Goal: Task Accomplishment & Management: Complete application form

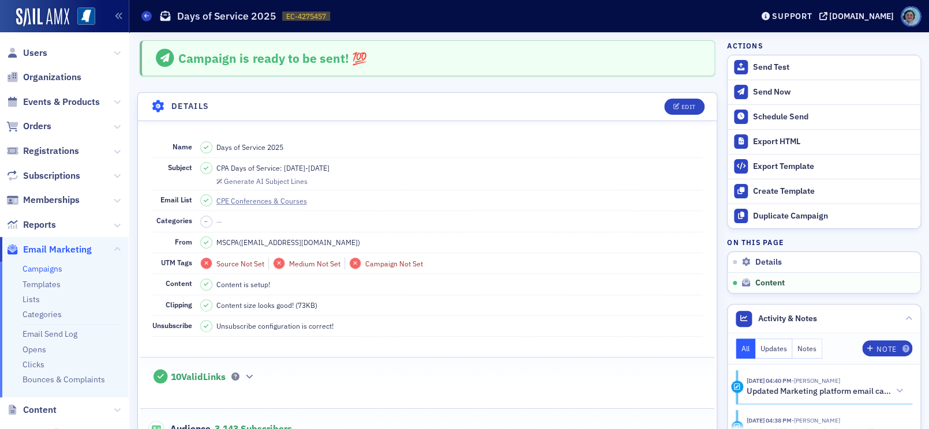
scroll to position [556, 0]
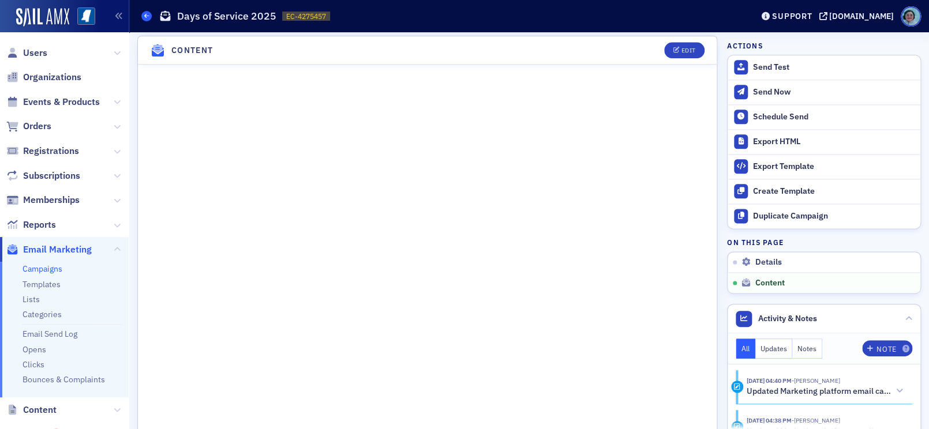
click at [150, 14] on span at bounding box center [146, 16] width 10 height 10
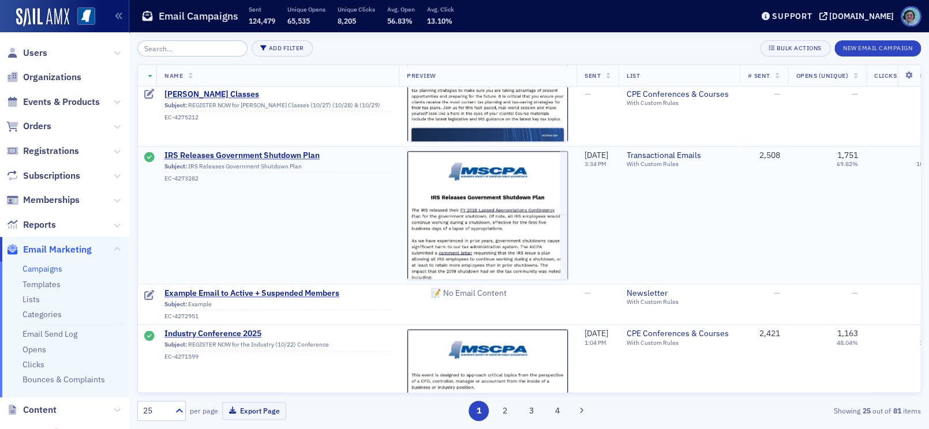
scroll to position [635, 0]
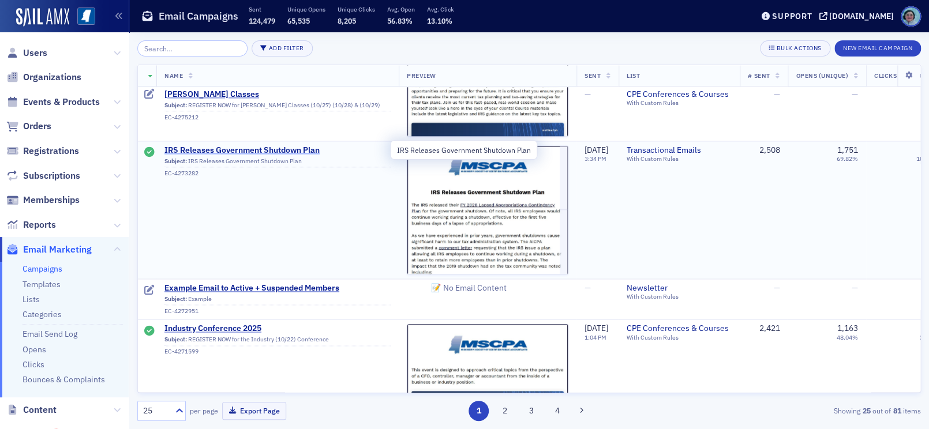
click at [254, 145] on span "IRS Releases Government Shutdown Plan" at bounding box center [277, 150] width 226 height 10
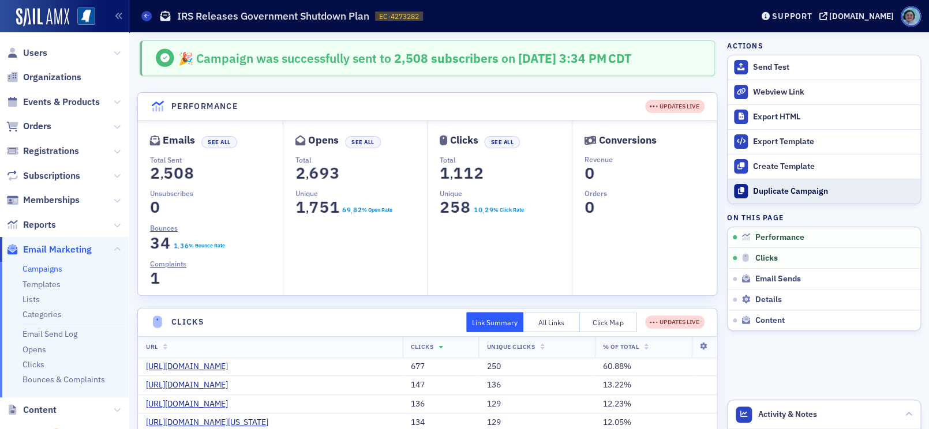
click at [782, 184] on button "Duplicate Campaign" at bounding box center [823, 191] width 193 height 25
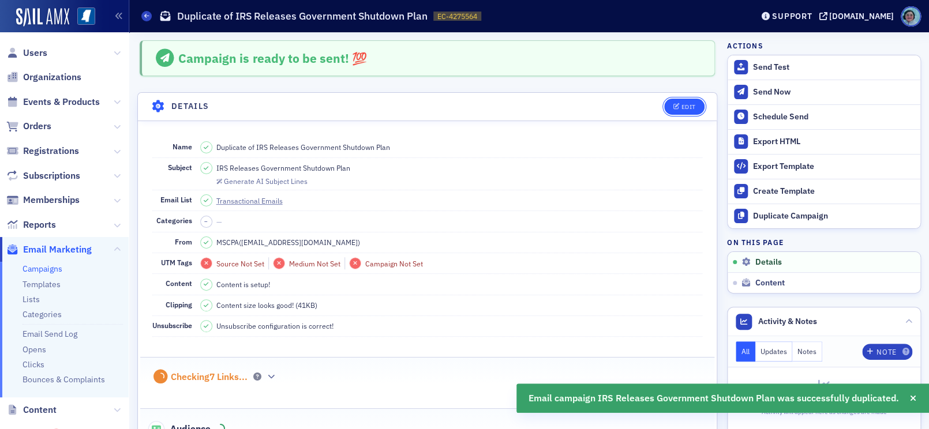
click at [682, 102] on button "Edit" at bounding box center [684, 107] width 40 height 16
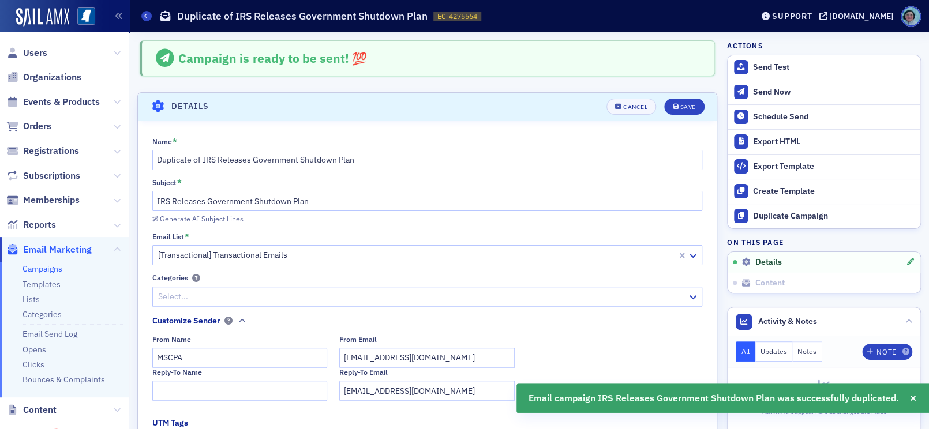
scroll to position [54, 0]
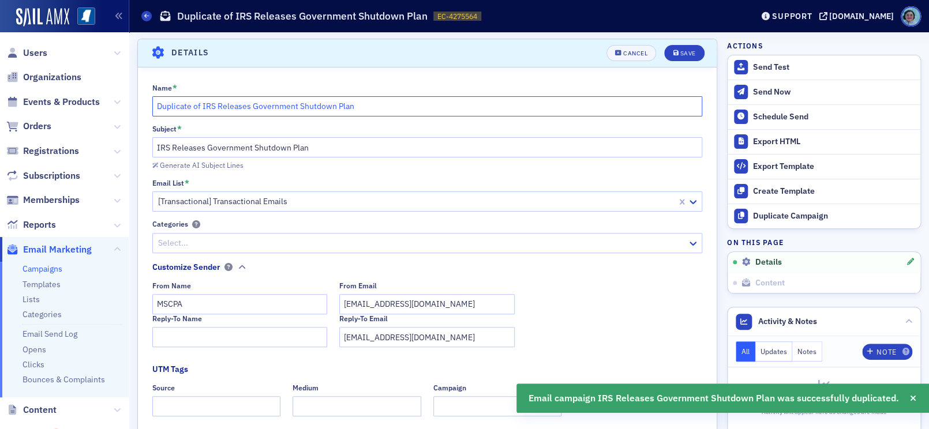
click at [312, 104] on input "Duplicate of IRS Releases Government Shutdown Plan" at bounding box center [427, 106] width 550 height 20
paste input "New Developments in the Government Shutdow"
type input "New Developments in the Government Shutdown"
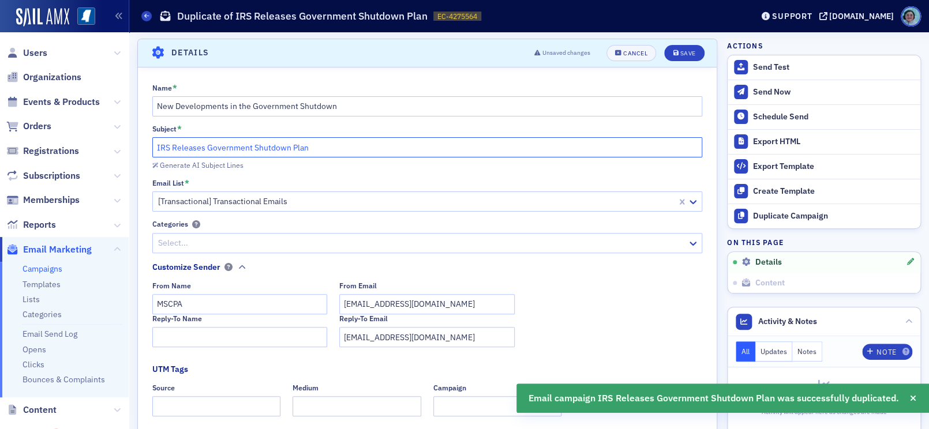
click at [281, 142] on input "IRS Releases Government Shutdown Plan" at bounding box center [427, 147] width 550 height 20
paste input "New Developments in the Government Shutdow"
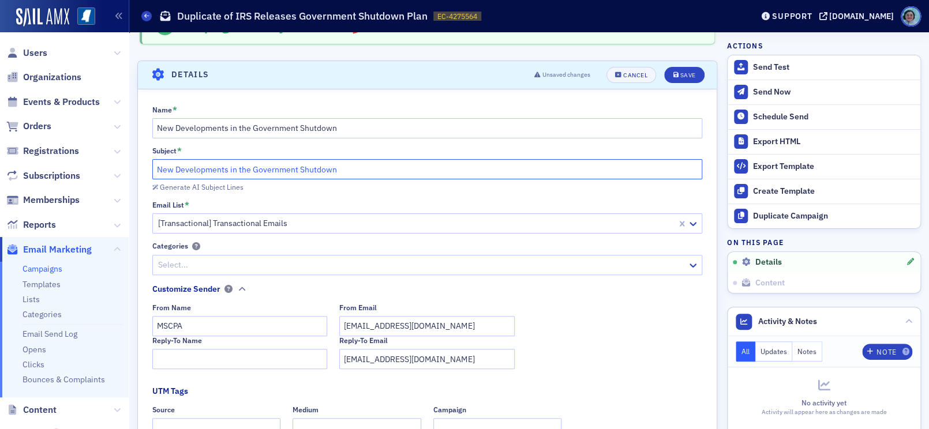
scroll to position [58, 0]
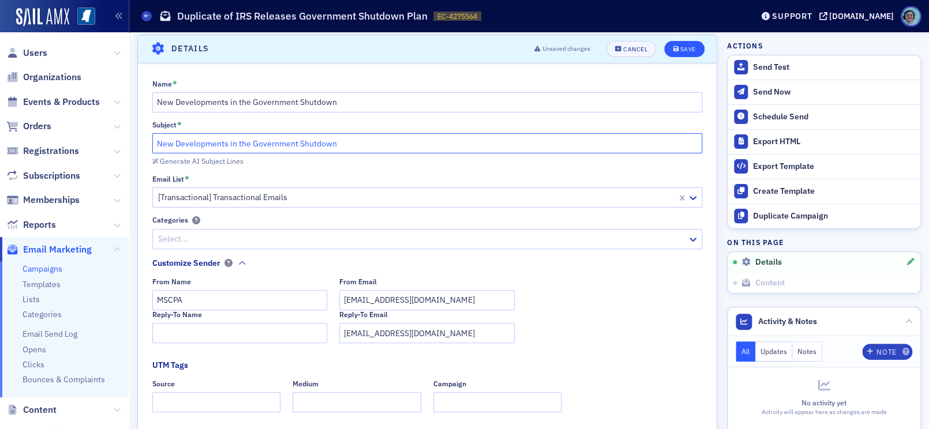
type input "New Developments in the Government Shutdown"
click at [680, 46] on div "Save" at bounding box center [688, 49] width 16 height 6
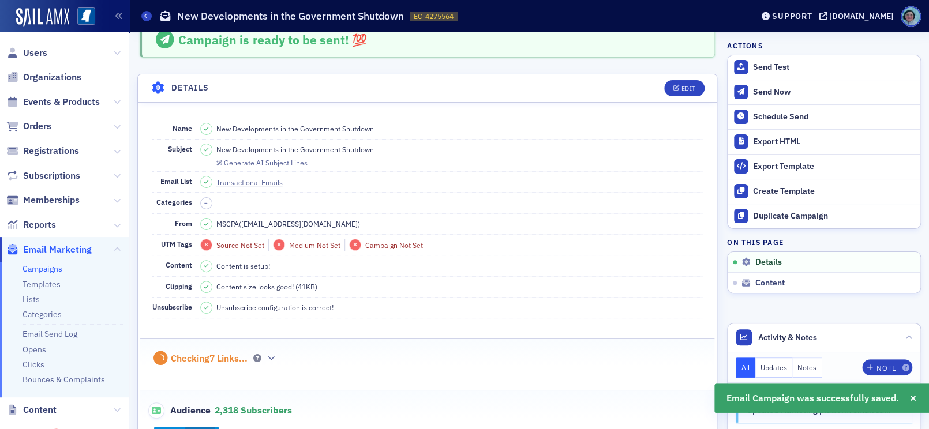
scroll to position [0, 0]
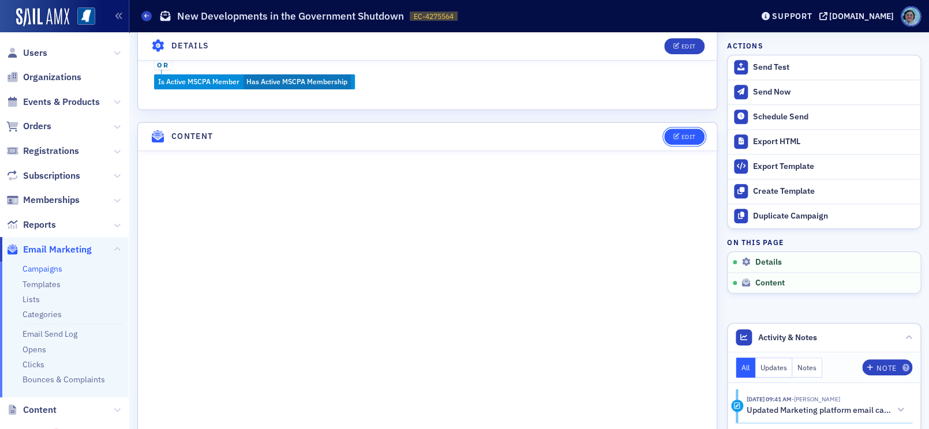
click at [681, 138] on div "Edit" at bounding box center [688, 137] width 14 height 6
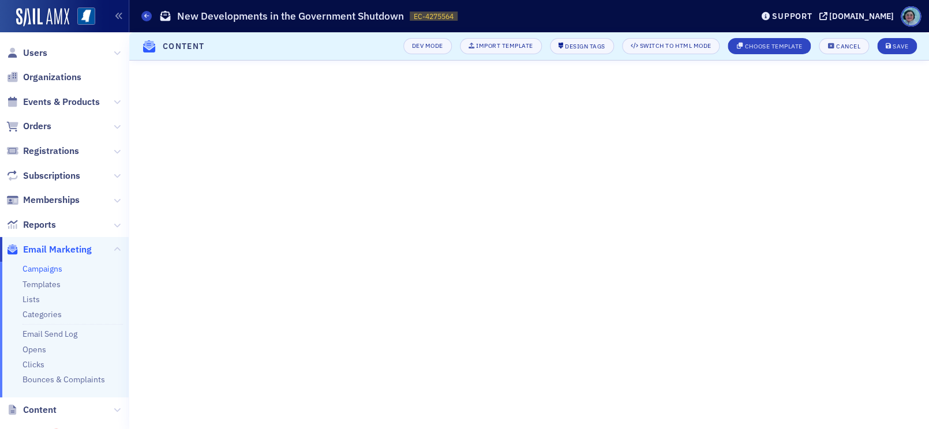
scroll to position [103, 0]
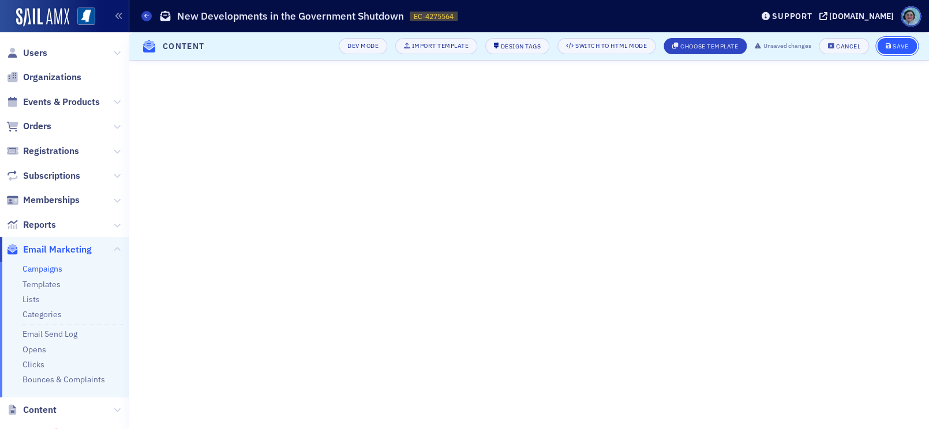
click at [881, 44] on button "Save" at bounding box center [897, 46] width 40 height 16
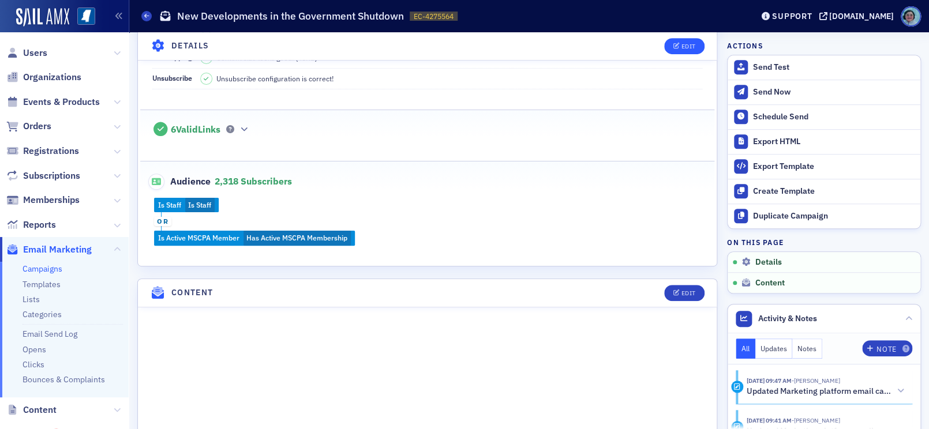
scroll to position [231, 0]
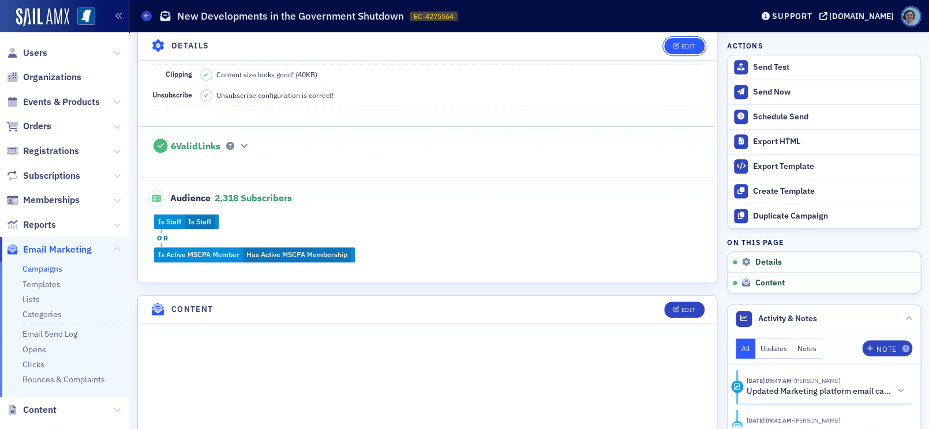
click at [673, 43] on icon "button" at bounding box center [676, 46] width 7 height 6
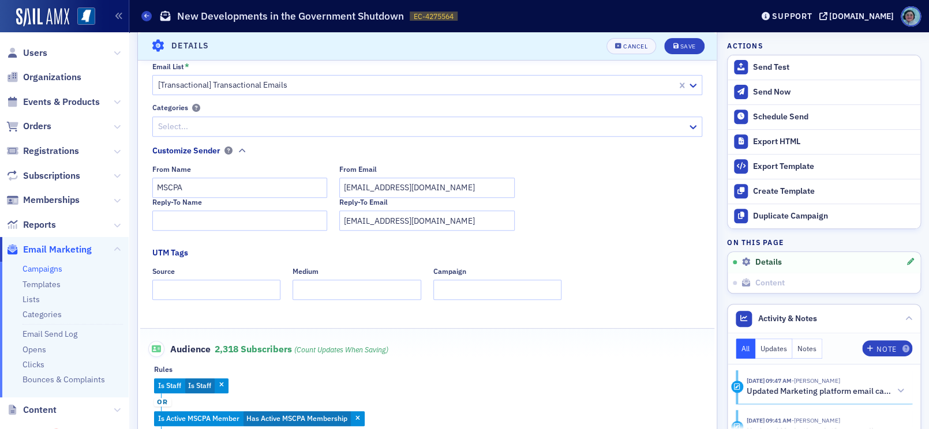
scroll to position [457, 0]
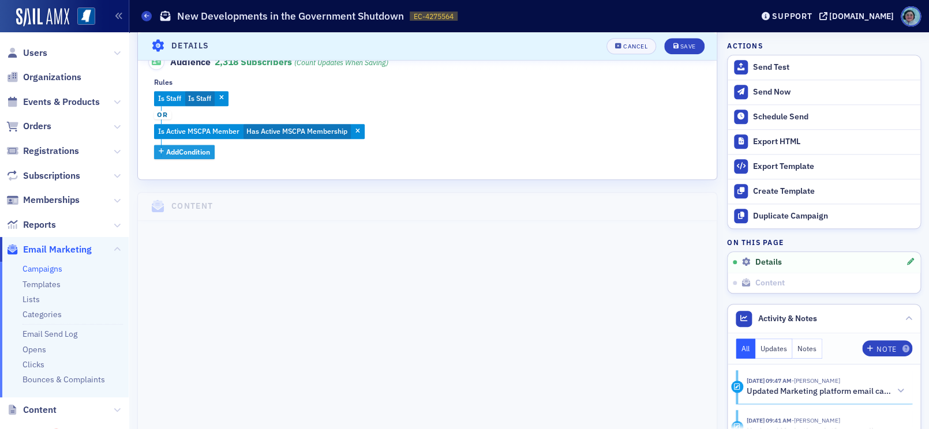
click at [200, 149] on span "Add Condition" at bounding box center [188, 152] width 44 height 10
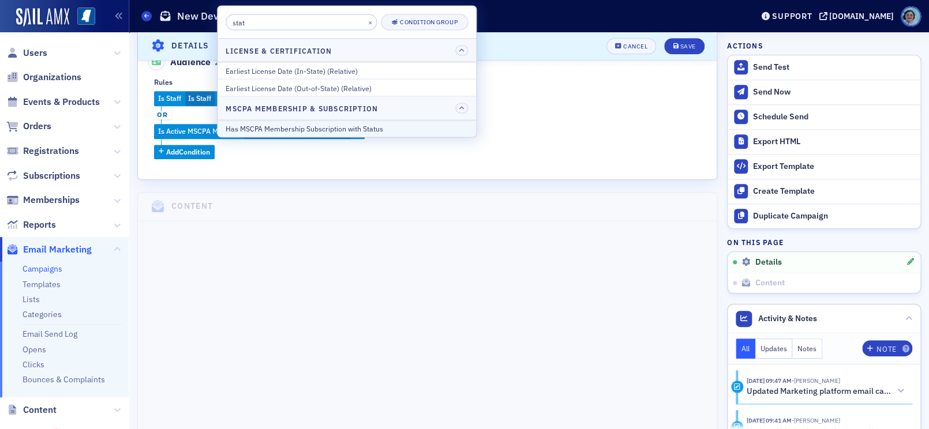
type input "stat"
click at [353, 129] on div "Has MSCPA Membership Subscription with Status" at bounding box center [347, 128] width 242 height 10
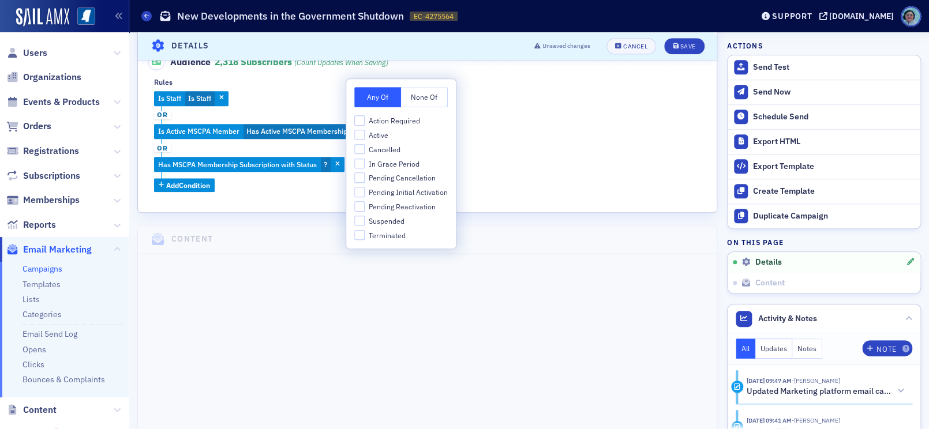
click at [380, 224] on span "Suspended" at bounding box center [387, 221] width 36 height 10
click at [365, 224] on input "Suspended" at bounding box center [359, 221] width 10 height 10
checkbox input "true"
click at [280, 186] on div "Is Staff Is Staff or Is Active MSCPA Member Has Active MSCPA Membership or Has …" at bounding box center [427, 141] width 546 height 101
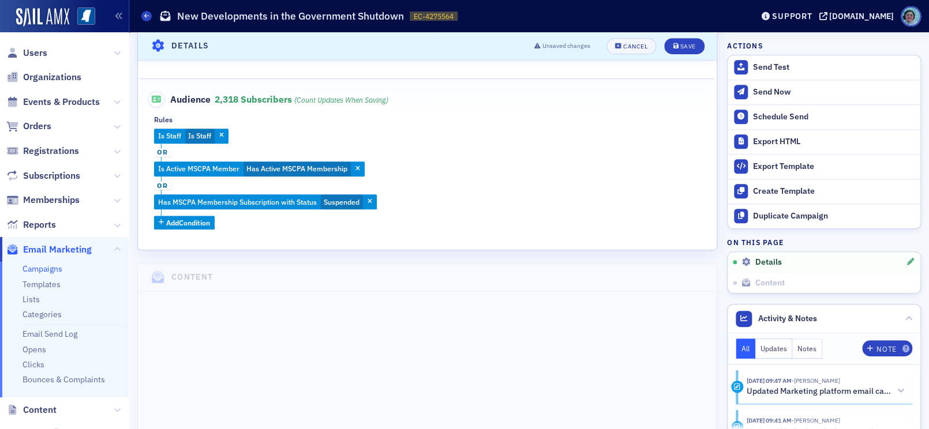
scroll to position [400, 0]
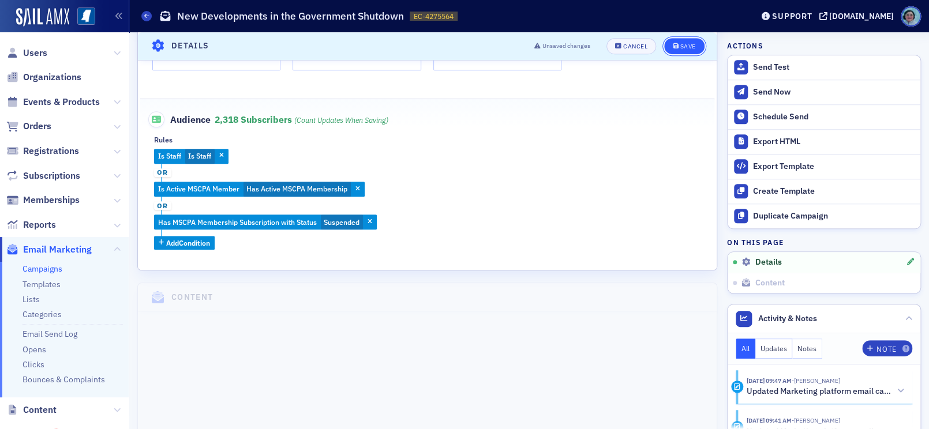
click at [682, 52] on button "Save" at bounding box center [684, 46] width 40 height 16
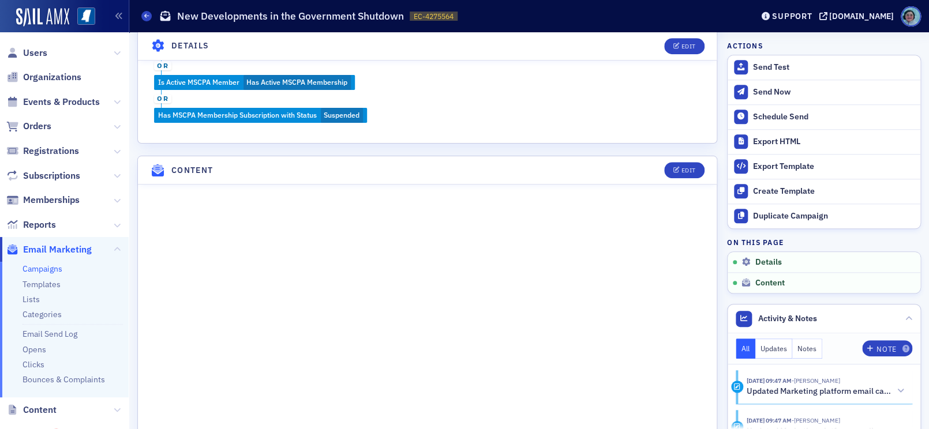
scroll to position [404, 0]
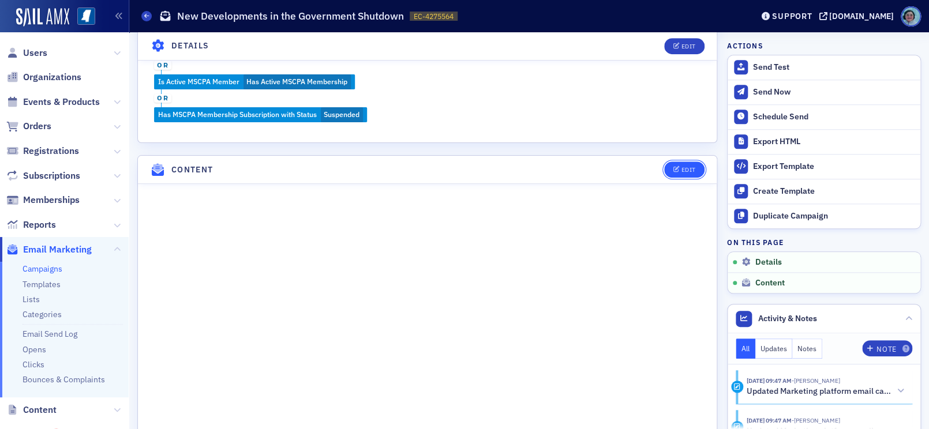
click at [664, 164] on button "Edit" at bounding box center [684, 170] width 40 height 16
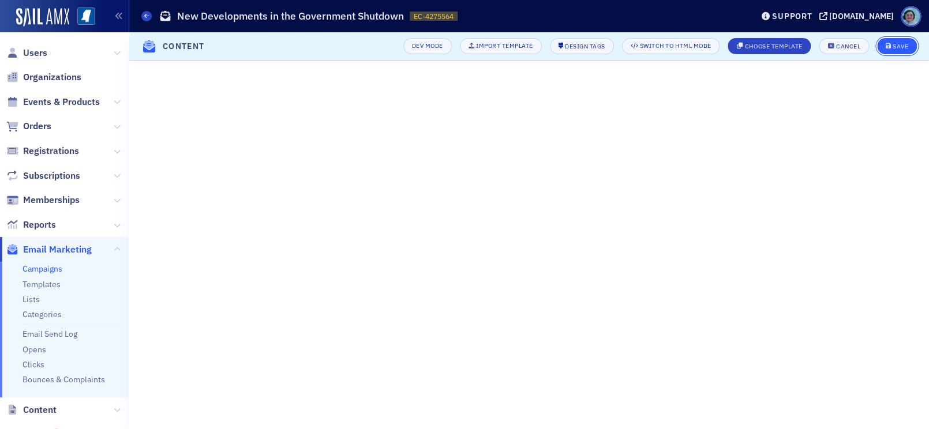
click at [901, 45] on div "Save" at bounding box center [900, 46] width 16 height 6
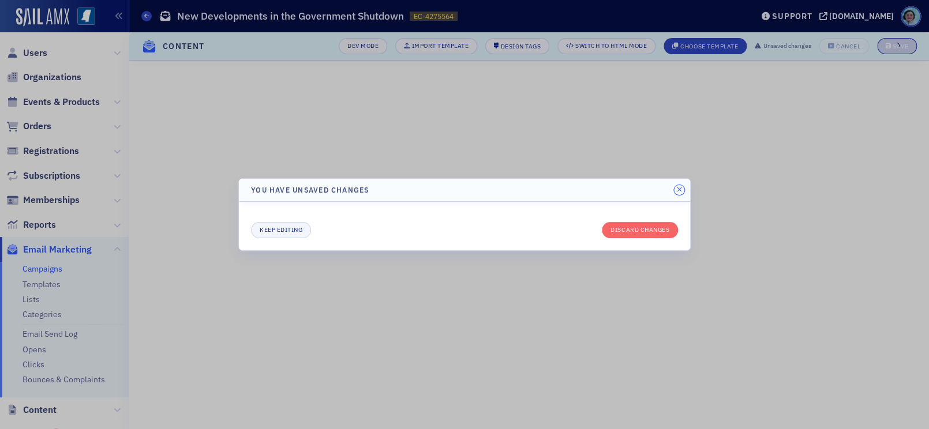
click at [676, 188] on icon "button" at bounding box center [678, 189] width 5 height 7
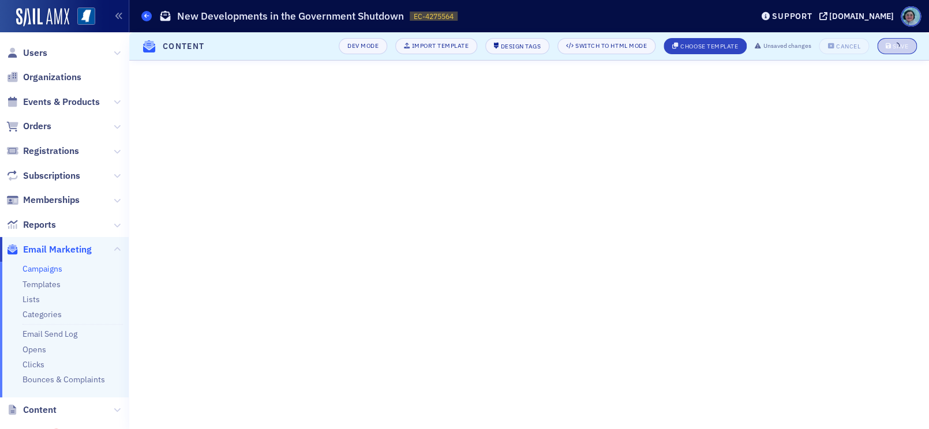
click at [149, 12] on span at bounding box center [146, 16] width 10 height 10
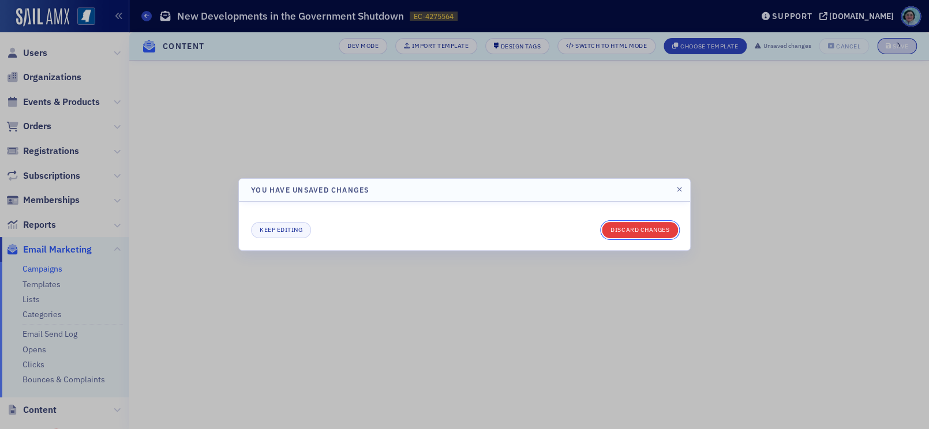
click at [604, 226] on button "Discard changes" at bounding box center [640, 230] width 76 height 16
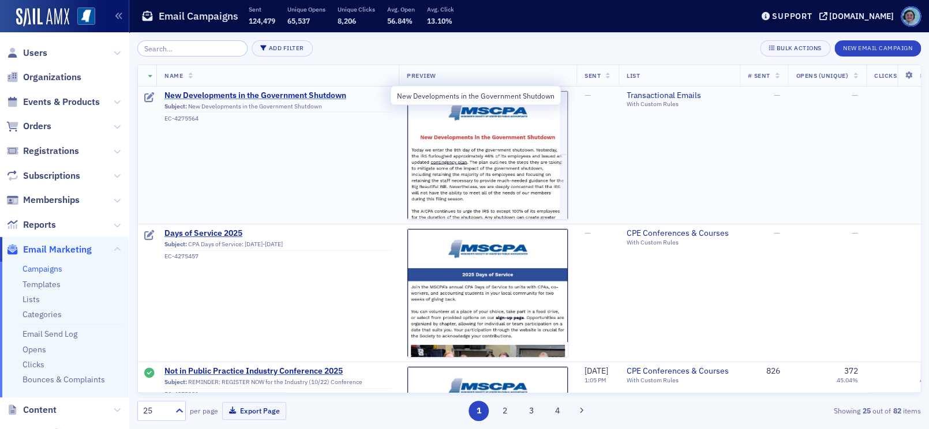
click at [252, 93] on span "New Developments in the Government Shutdown" at bounding box center [277, 96] width 226 height 10
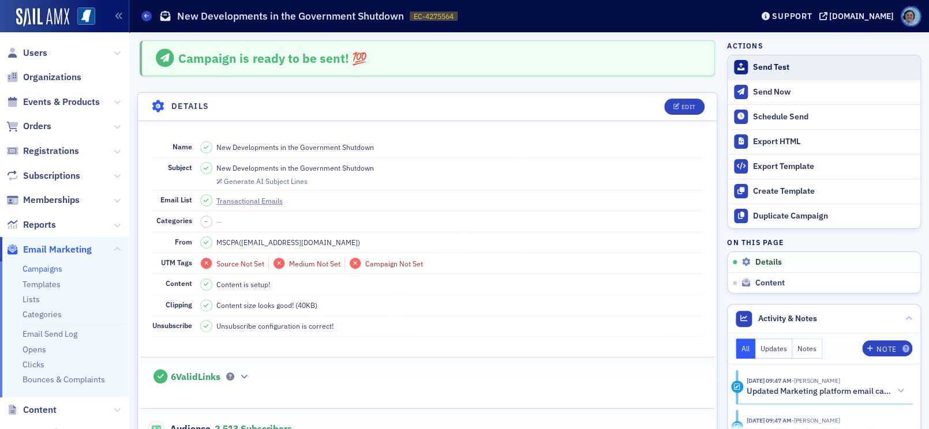
click at [766, 69] on div "Send Test" at bounding box center [834, 67] width 162 height 10
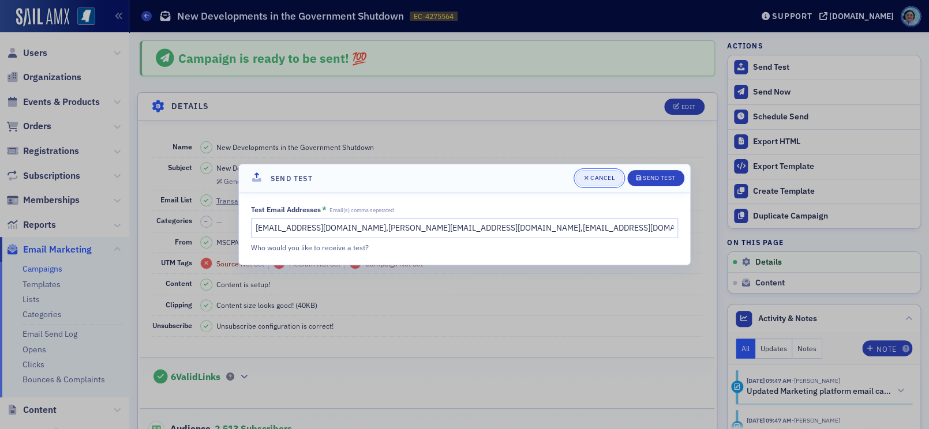
click at [603, 172] on button "Cancel" at bounding box center [599, 178] width 48 height 16
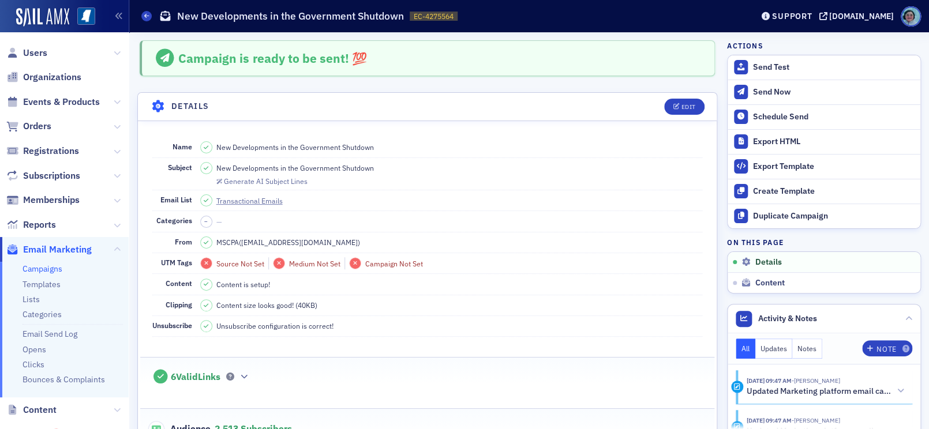
scroll to position [288, 0]
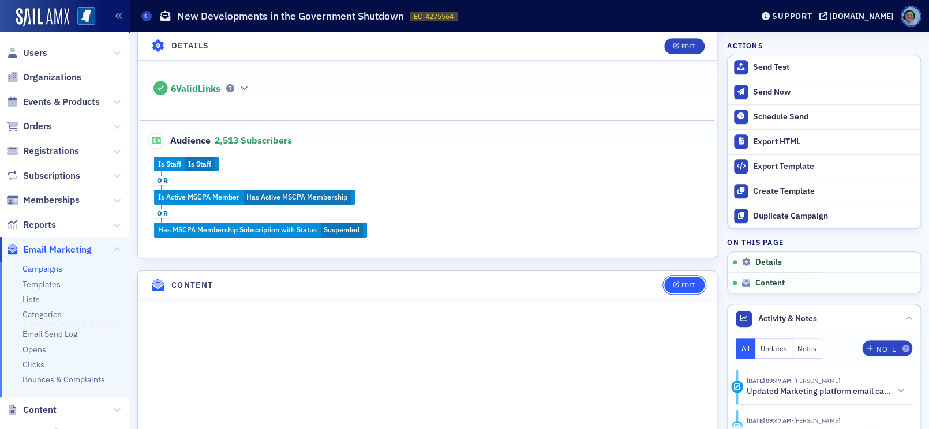
click at [681, 282] on div "Edit" at bounding box center [688, 285] width 14 height 6
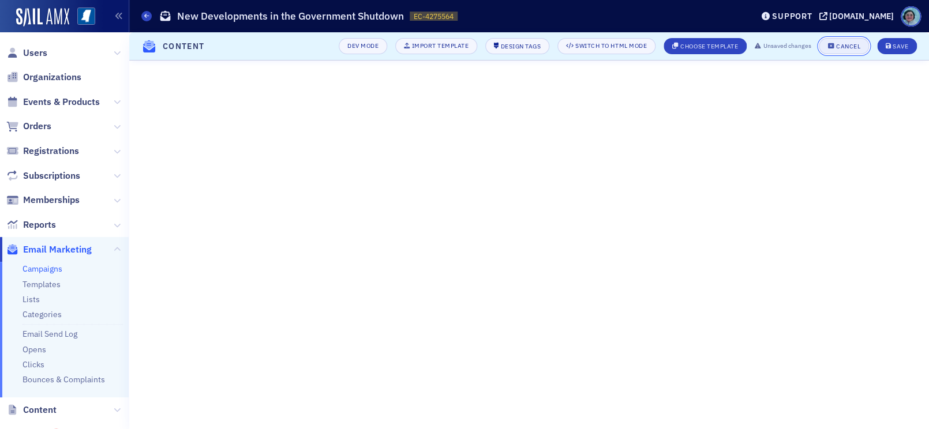
click at [848, 49] on div "Cancel" at bounding box center [848, 46] width 24 height 6
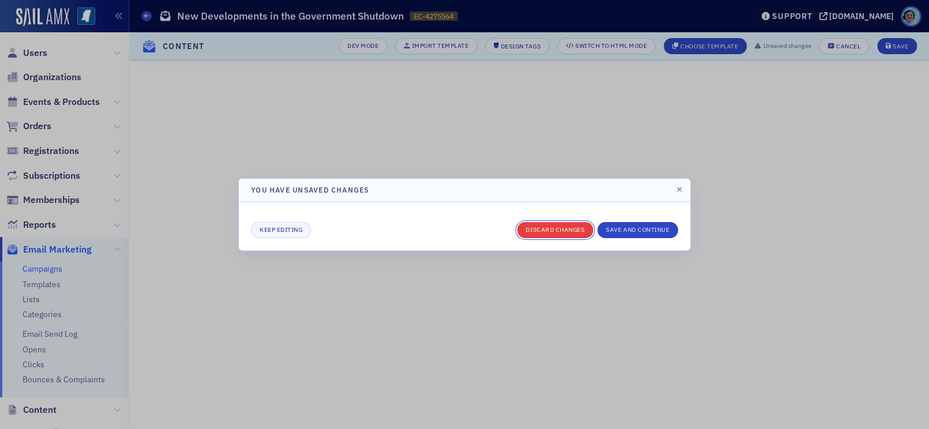
click at [568, 230] on button "Discard changes" at bounding box center [555, 230] width 76 height 16
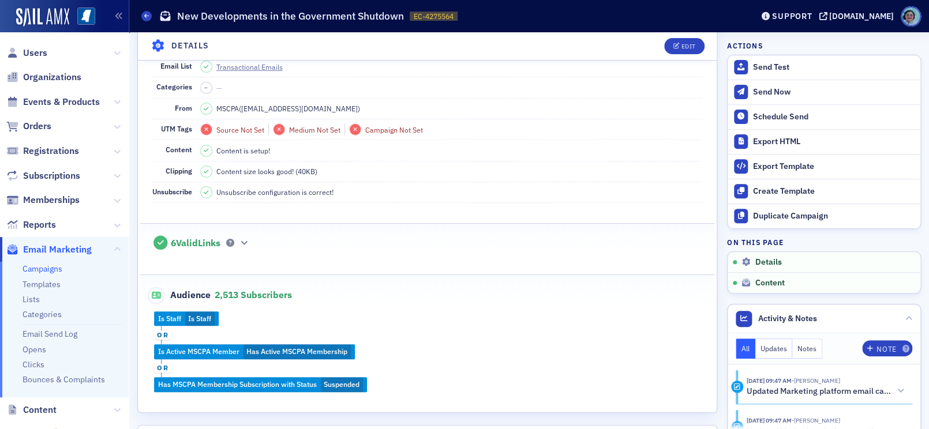
scroll to position [130, 0]
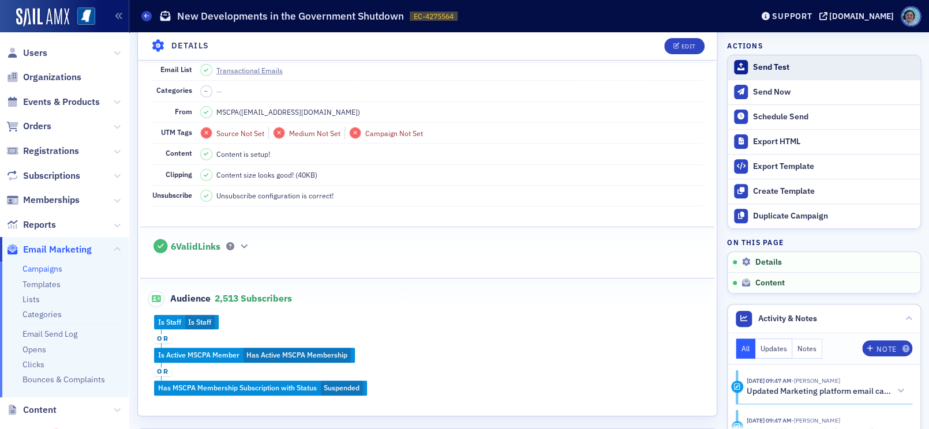
click at [753, 70] on div "Send Test" at bounding box center [834, 67] width 162 height 10
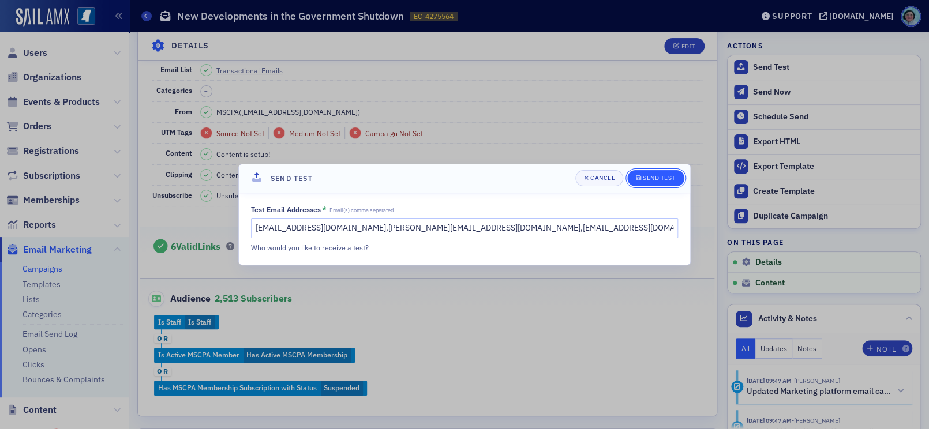
click at [669, 180] on div "Send Test" at bounding box center [659, 178] width 33 height 6
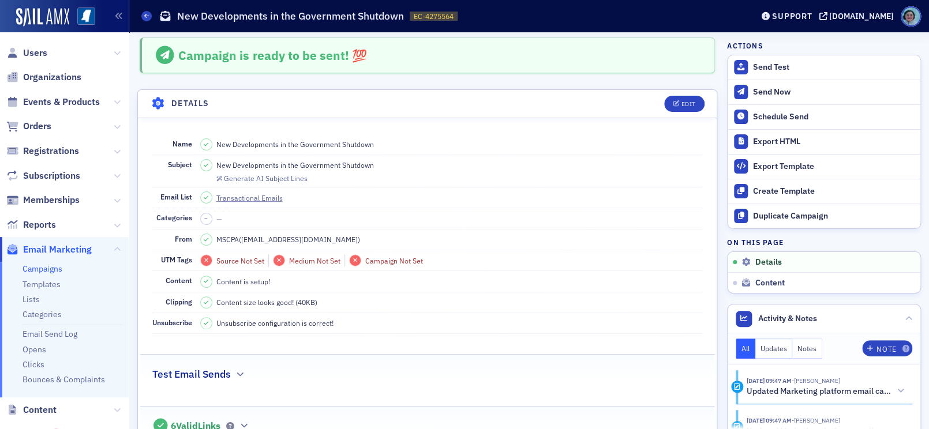
scroll to position [0, 0]
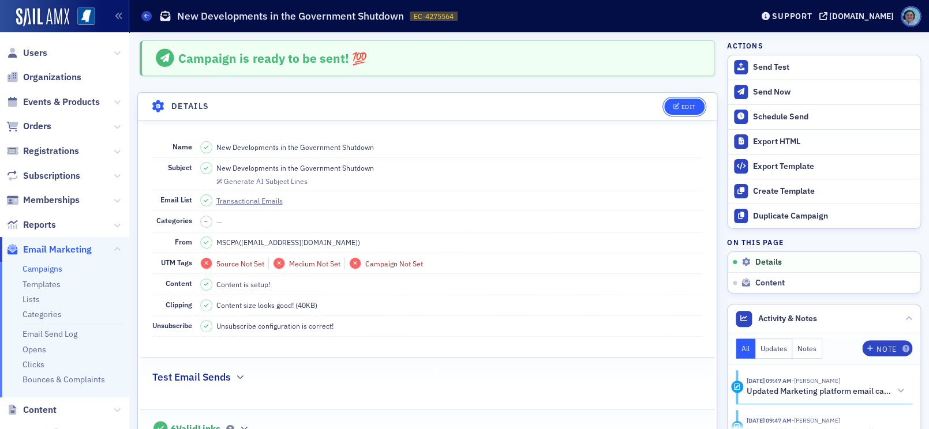
click at [681, 104] on div "Edit" at bounding box center [688, 107] width 14 height 6
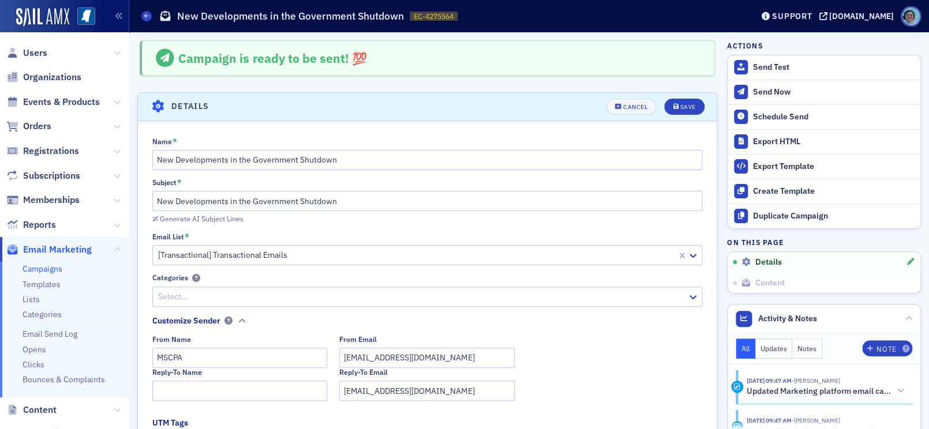
scroll to position [54, 0]
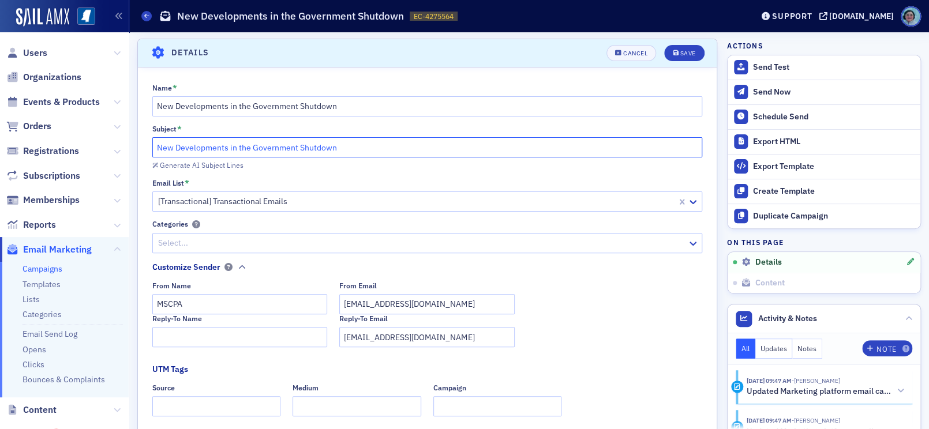
click at [254, 147] on input "New Developments in the Government Shutdown" at bounding box center [427, 147] width 550 height 20
paste input "IRS Furloughs & Updated Contingency Plan"
type input "IRS Furloughs & Updated Contingency Plan"
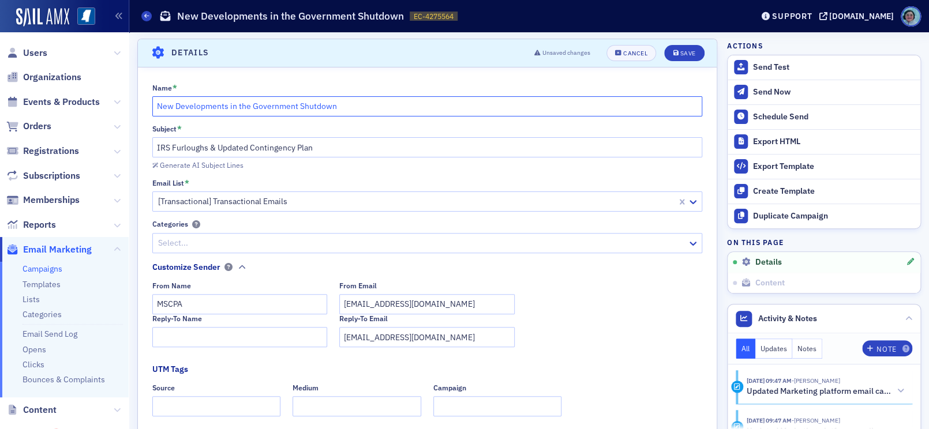
click at [344, 107] on input "New Developments in the Government Shutdown" at bounding box center [427, 106] width 550 height 20
paste input "IRS Furloughs & Updated Contingency Plan"
type input "IRS Furloughs & Updated Contingency Plan"
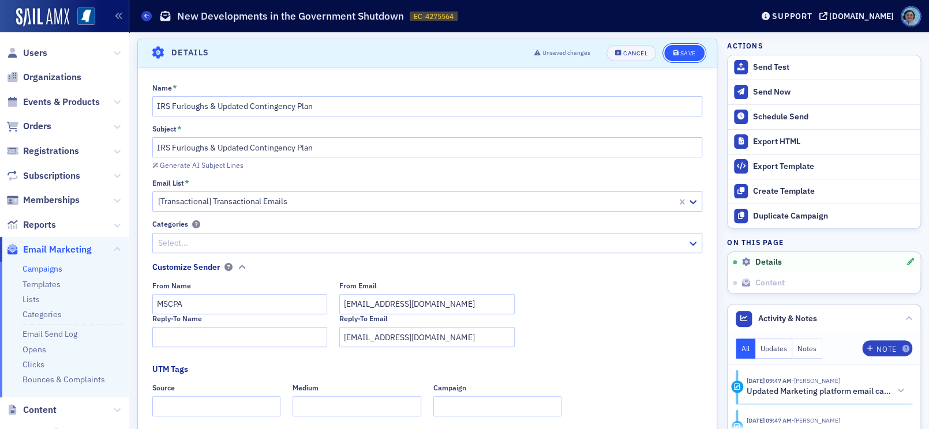
click at [680, 55] on div "Save" at bounding box center [688, 53] width 16 height 6
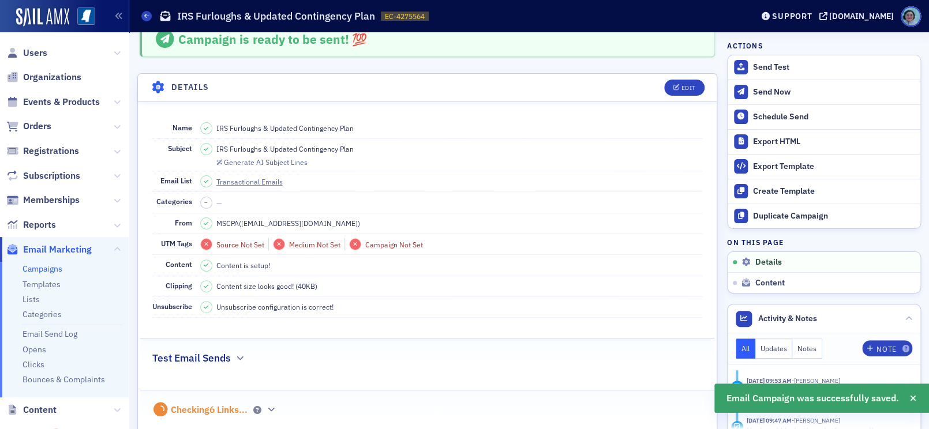
scroll to position [0, 0]
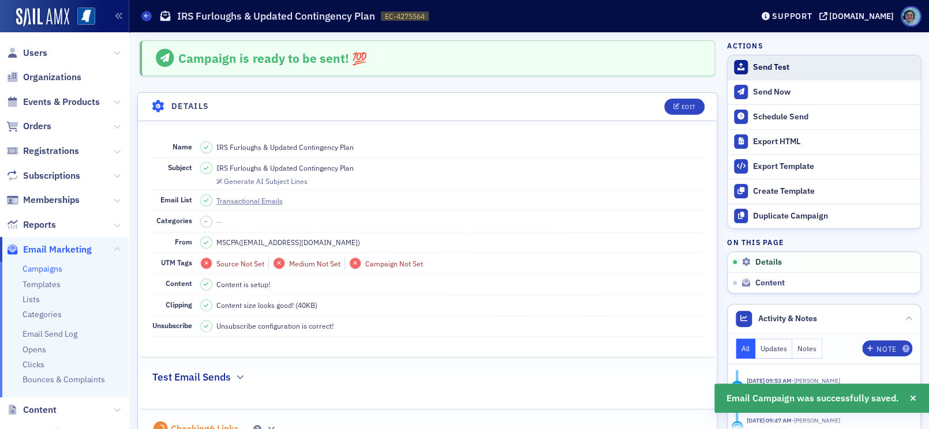
click at [760, 59] on button "Send Test" at bounding box center [823, 67] width 193 height 24
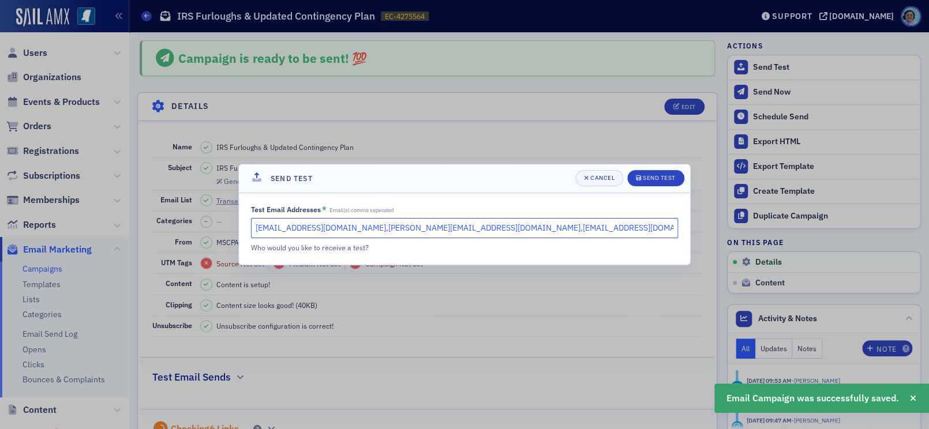
drag, startPoint x: 414, startPoint y: 226, endPoint x: 122, endPoint y: 211, distance: 292.2
click at [122, 211] on div "Send Test Cancel Send Test Test Email Addresses * Email(s) comma seperated [EMA…" at bounding box center [464, 214] width 929 height 429
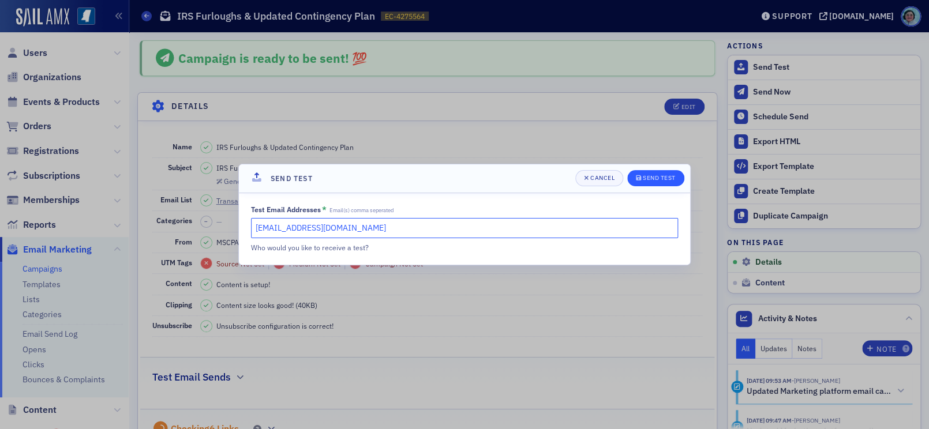
type input "[EMAIL_ADDRESS][DOMAIN_NAME]"
click at [669, 172] on button "Send Test" at bounding box center [655, 178] width 57 height 16
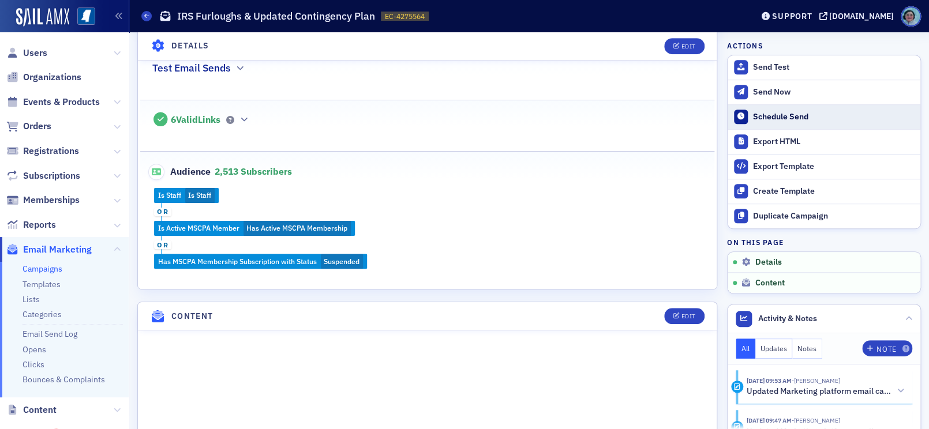
scroll to position [346, 0]
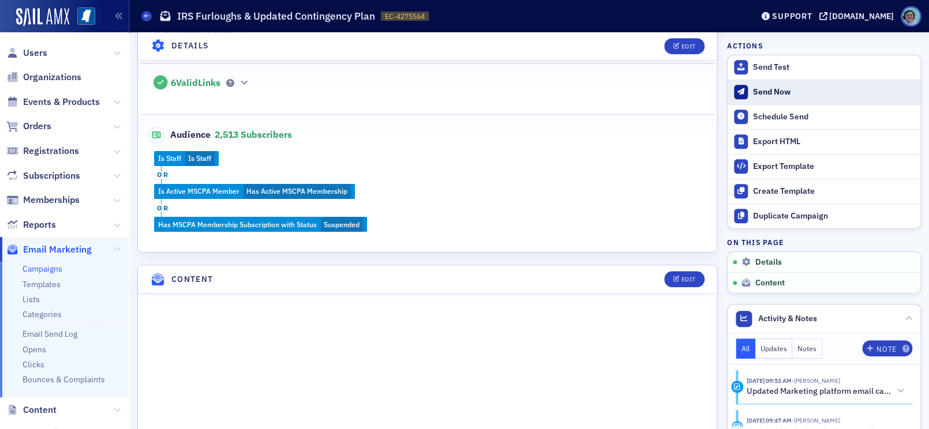
click at [806, 87] on div "Send Now" at bounding box center [834, 92] width 162 height 10
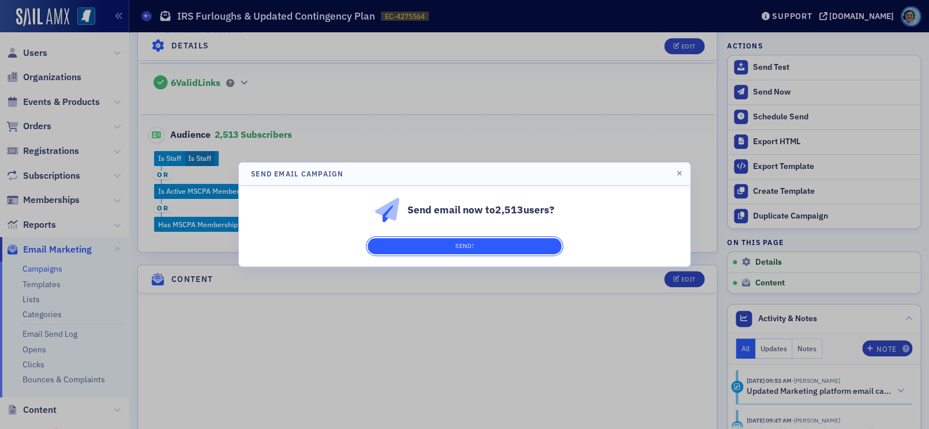
click at [535, 243] on button "Send!" at bounding box center [464, 246] width 194 height 16
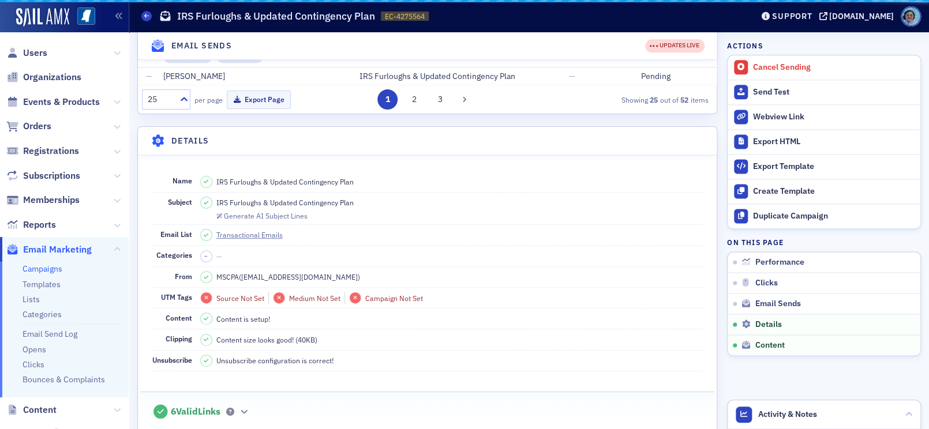
scroll to position [986, 0]
